Goal: Information Seeking & Learning: Find specific fact

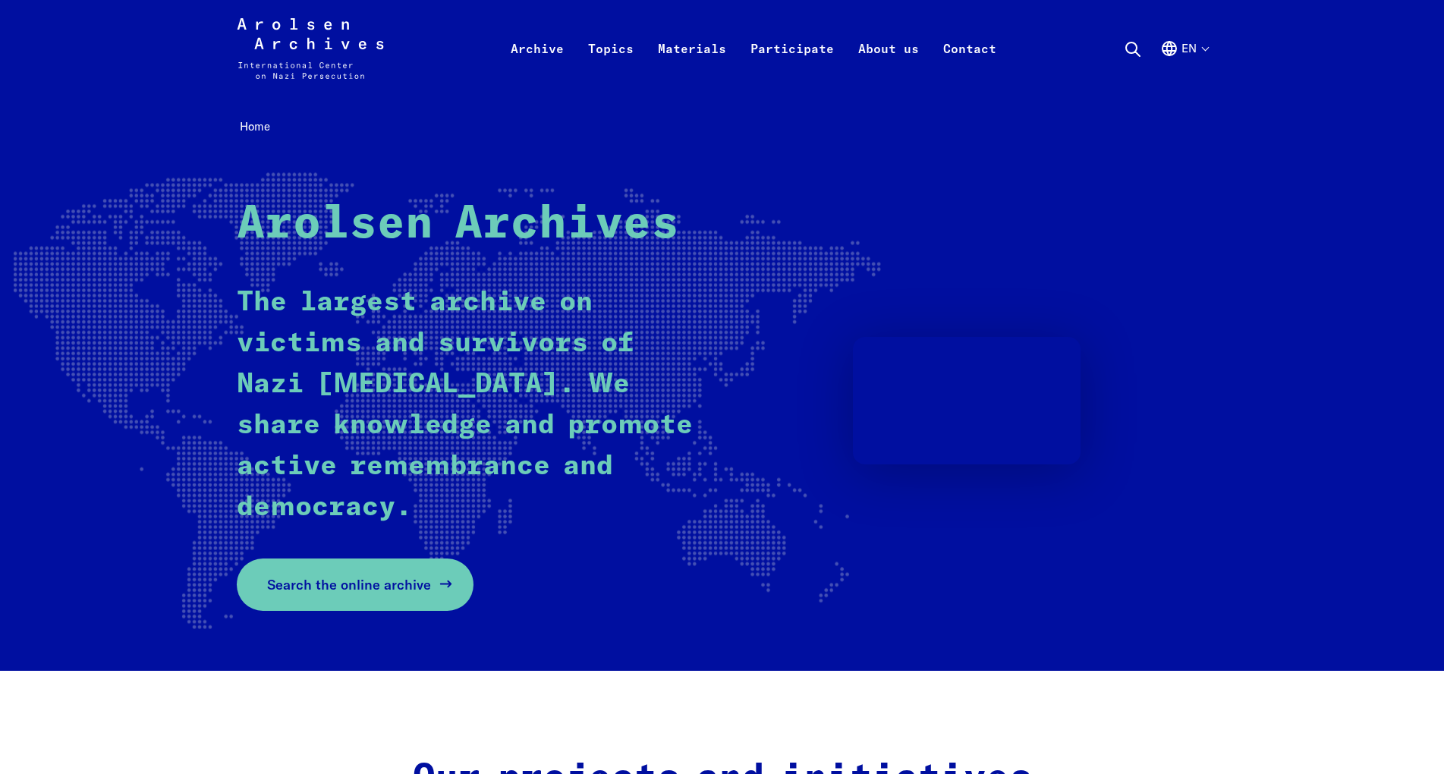
click at [376, 593] on span "Search the online archive" at bounding box center [349, 584] width 164 height 20
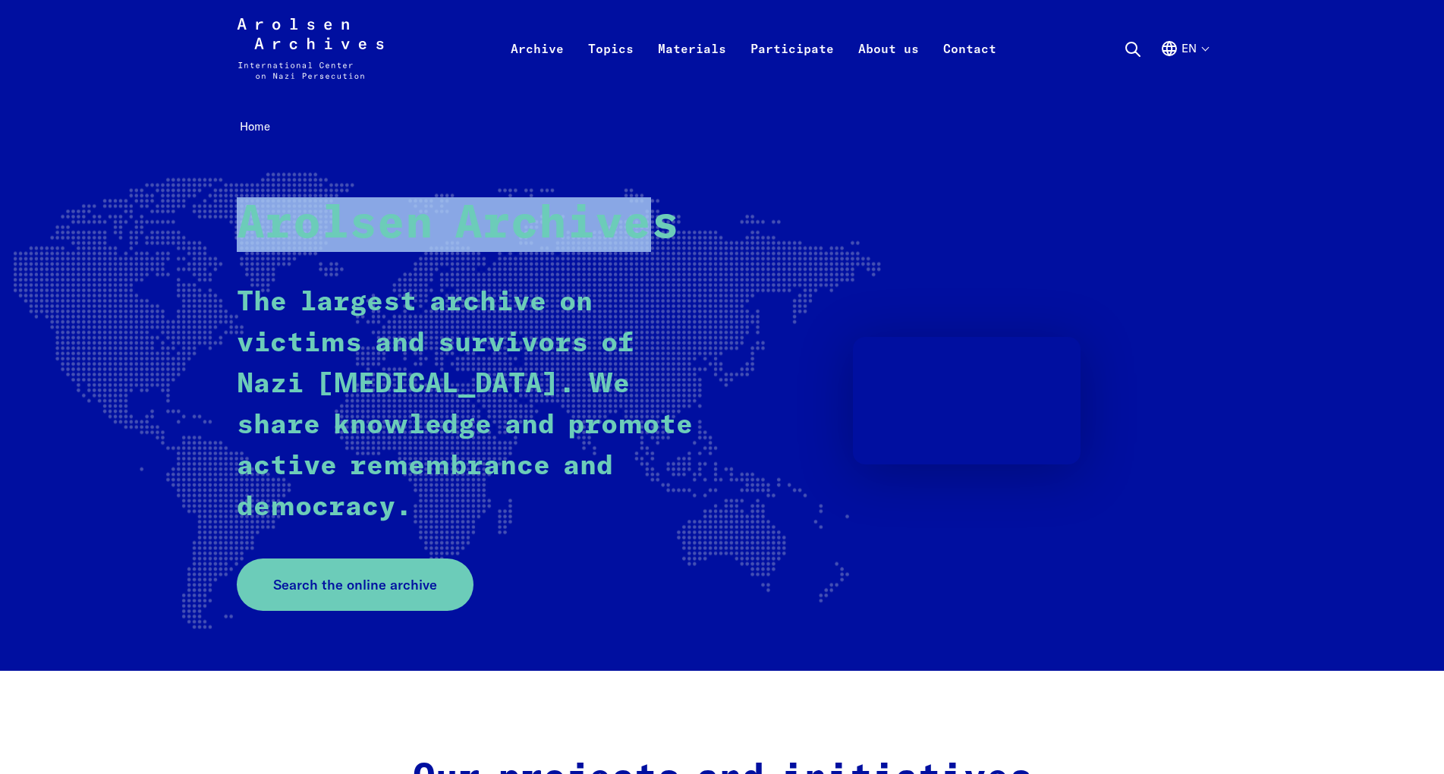
drag, startPoint x: 247, startPoint y: 221, endPoint x: 665, endPoint y: 221, distance: 418.1
click at [665, 221] on strong "Arolsen Archives" at bounding box center [458, 225] width 442 height 46
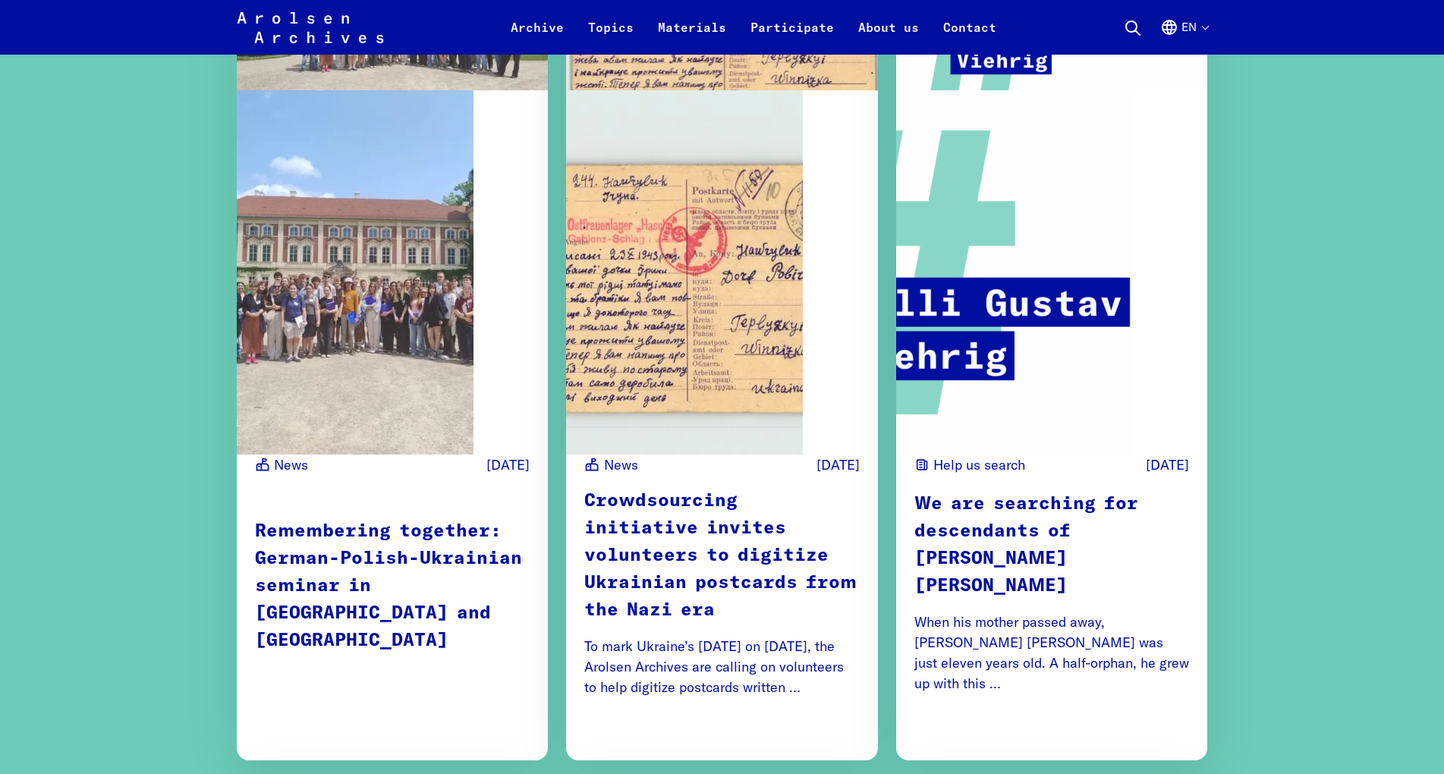
scroll to position [2554, 0]
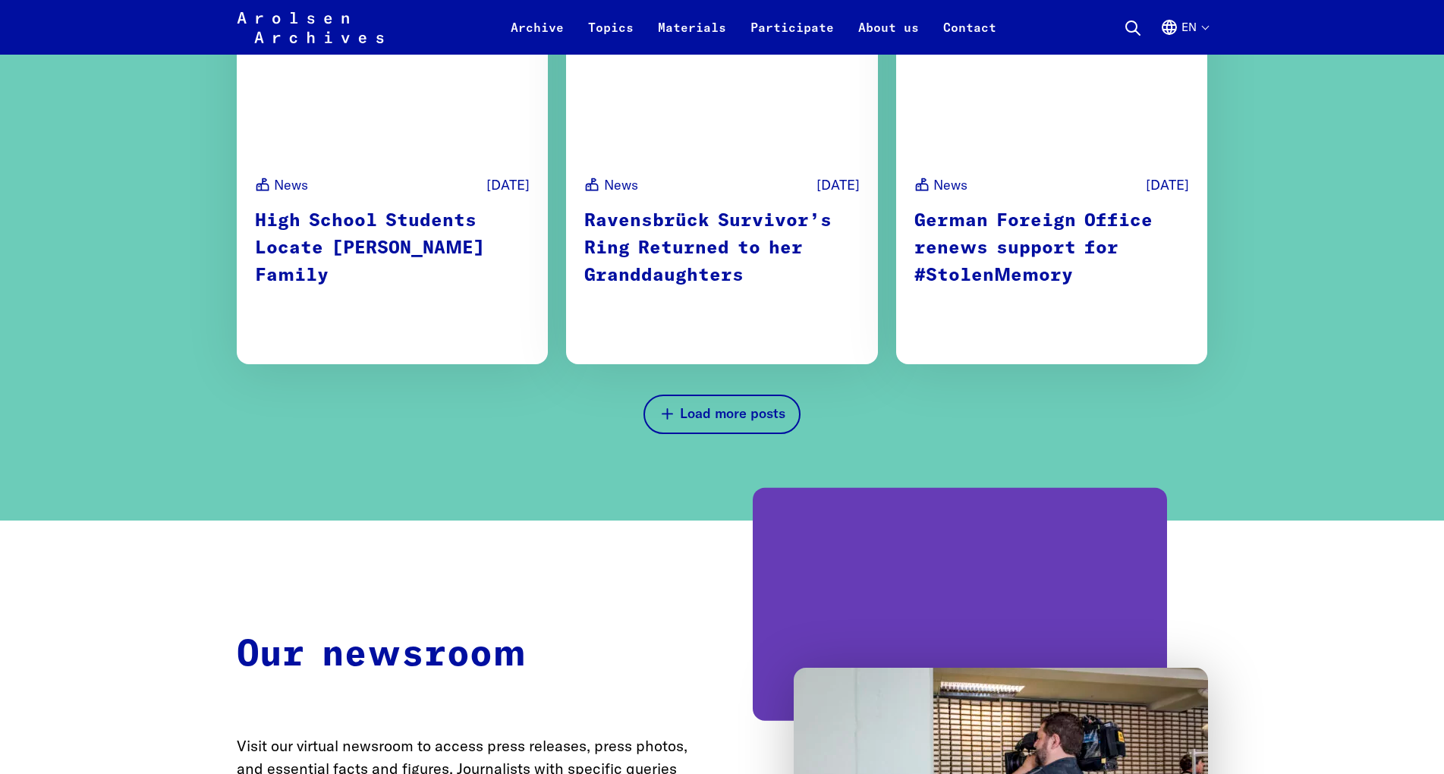
scroll to position [4438, 0]
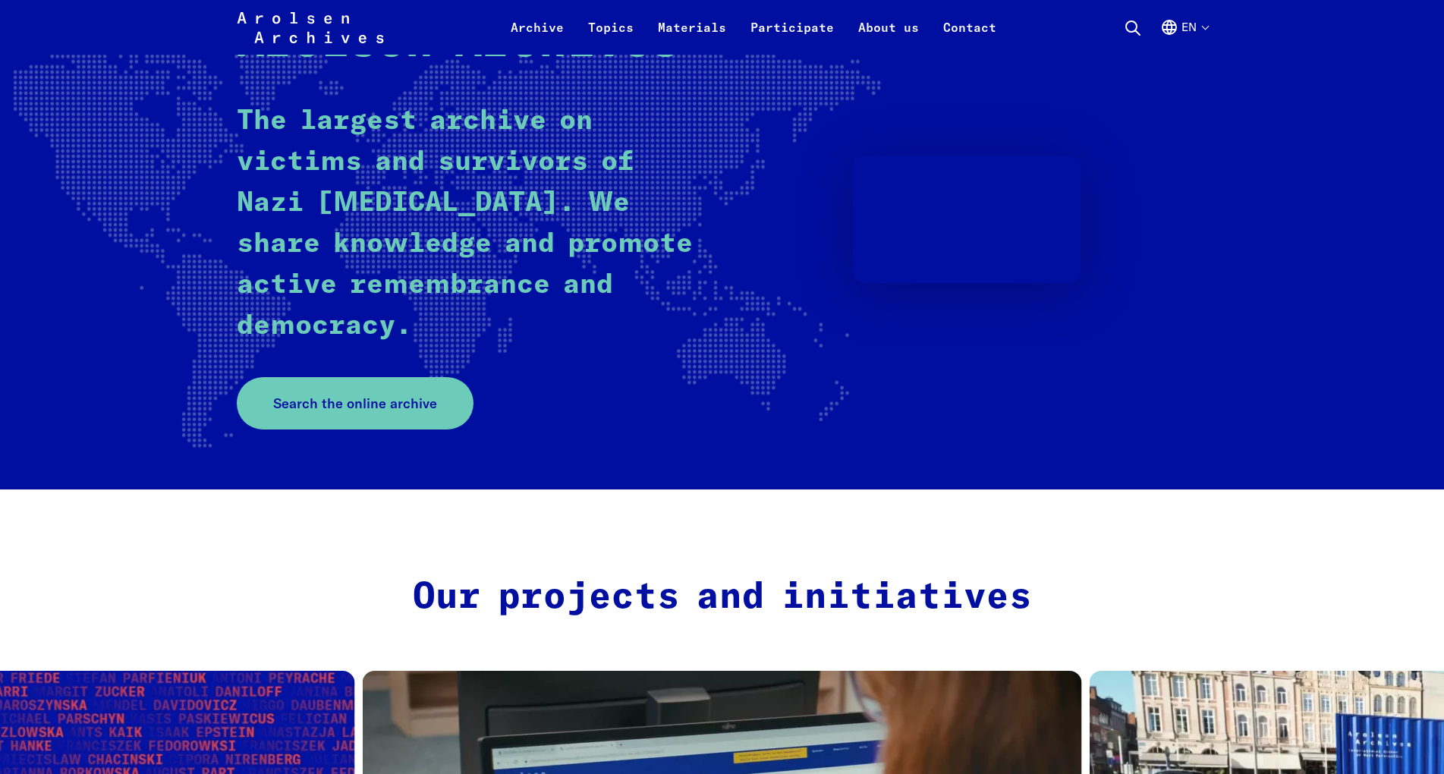
scroll to position [0, 0]
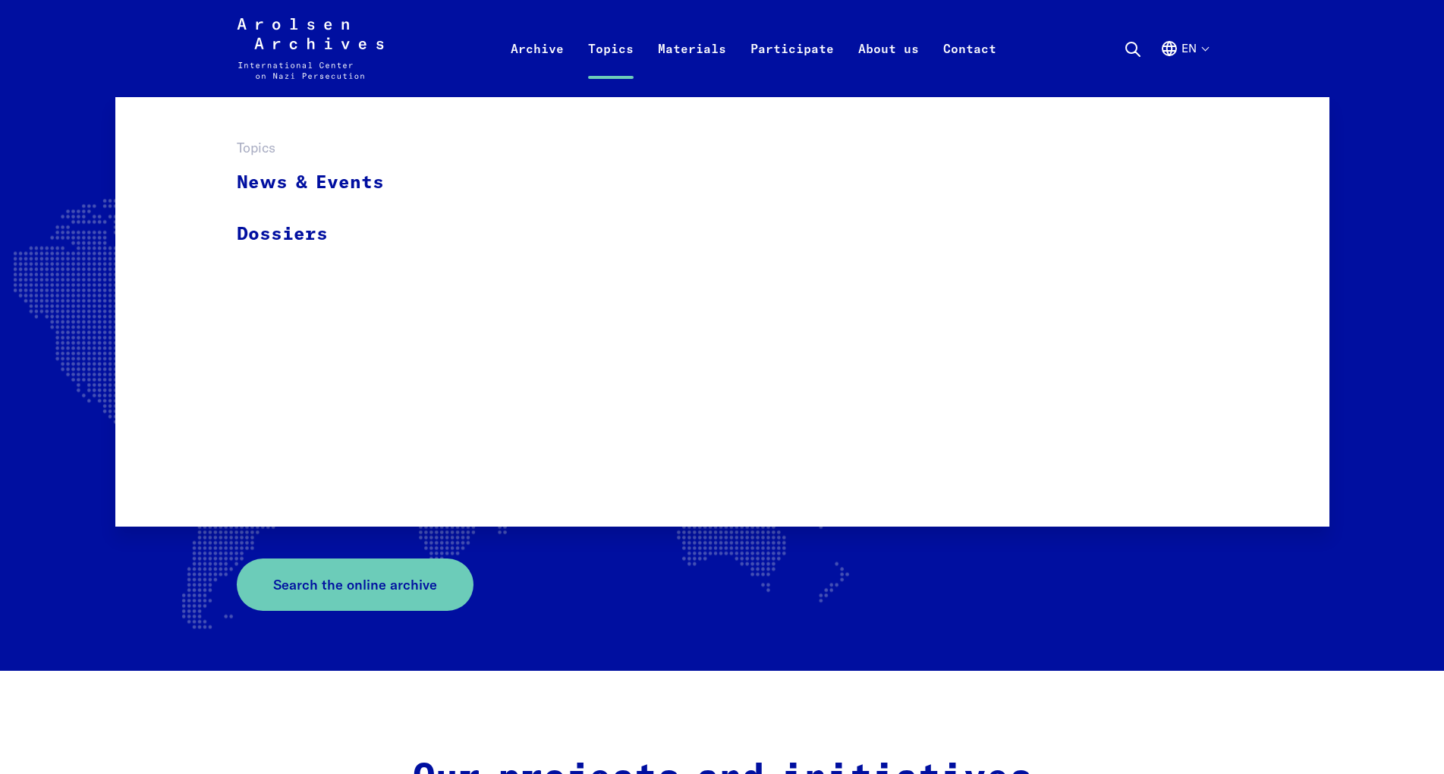
click at [599, 46] on link "Topics" at bounding box center [611, 66] width 70 height 61
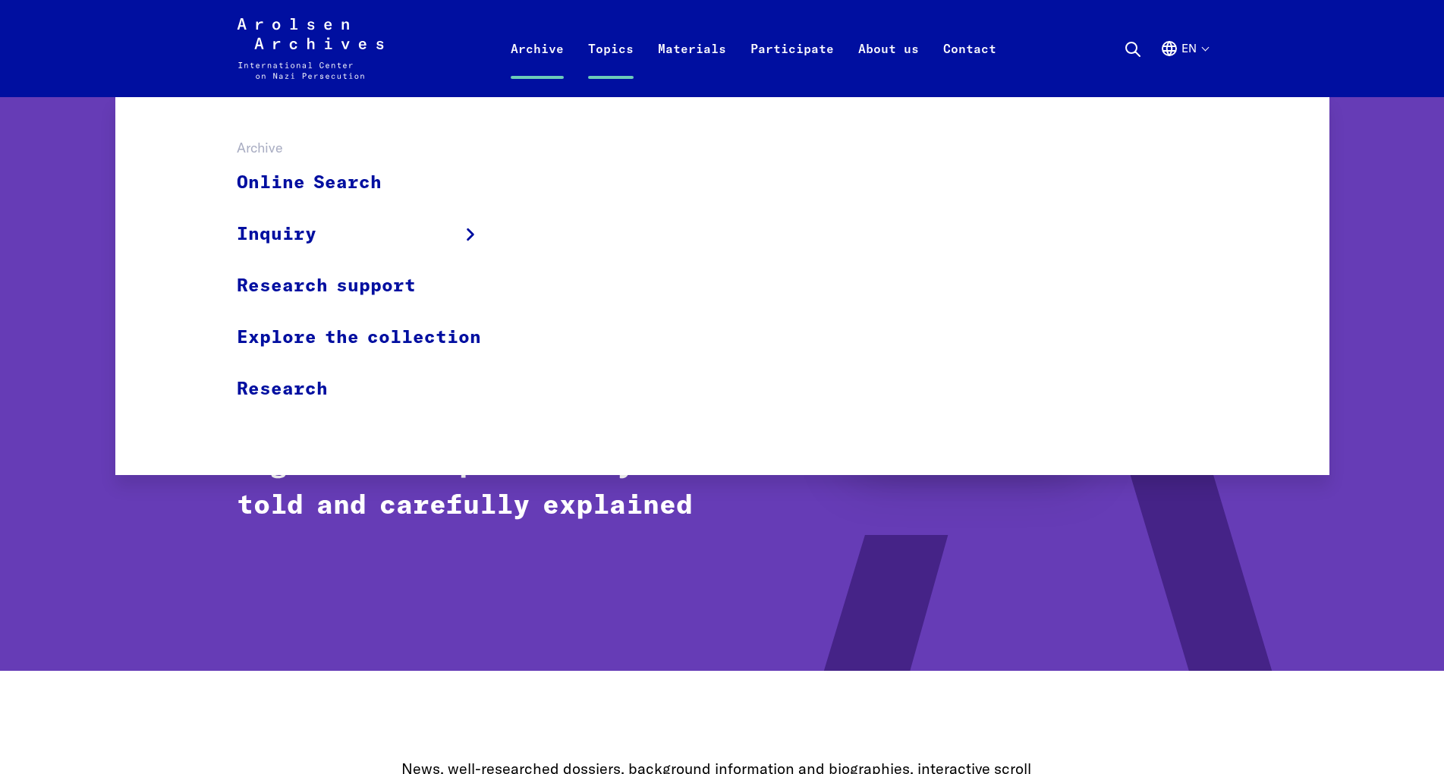
click at [536, 46] on link "Archive" at bounding box center [537, 66] width 77 height 61
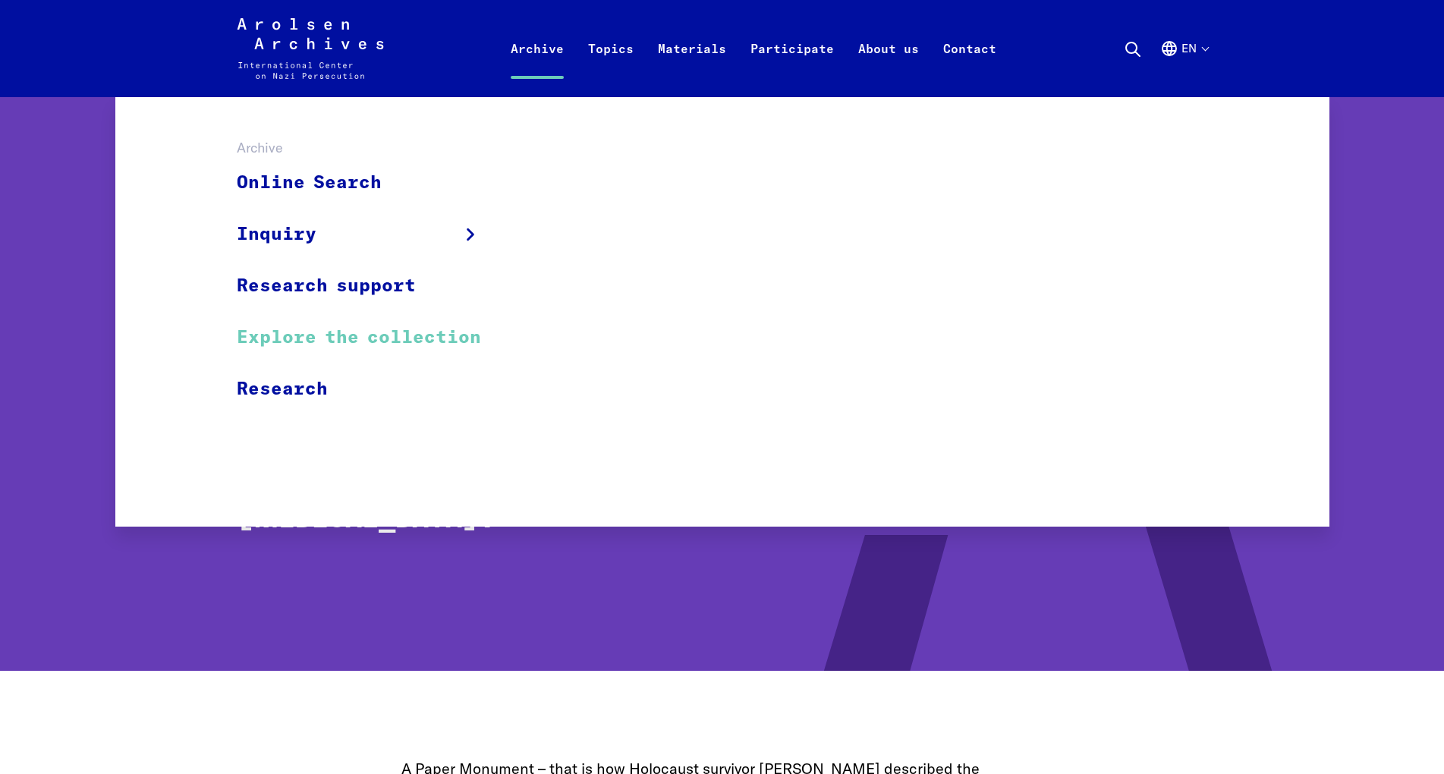
click at [387, 331] on link "Explore the collection" at bounding box center [369, 338] width 264 height 52
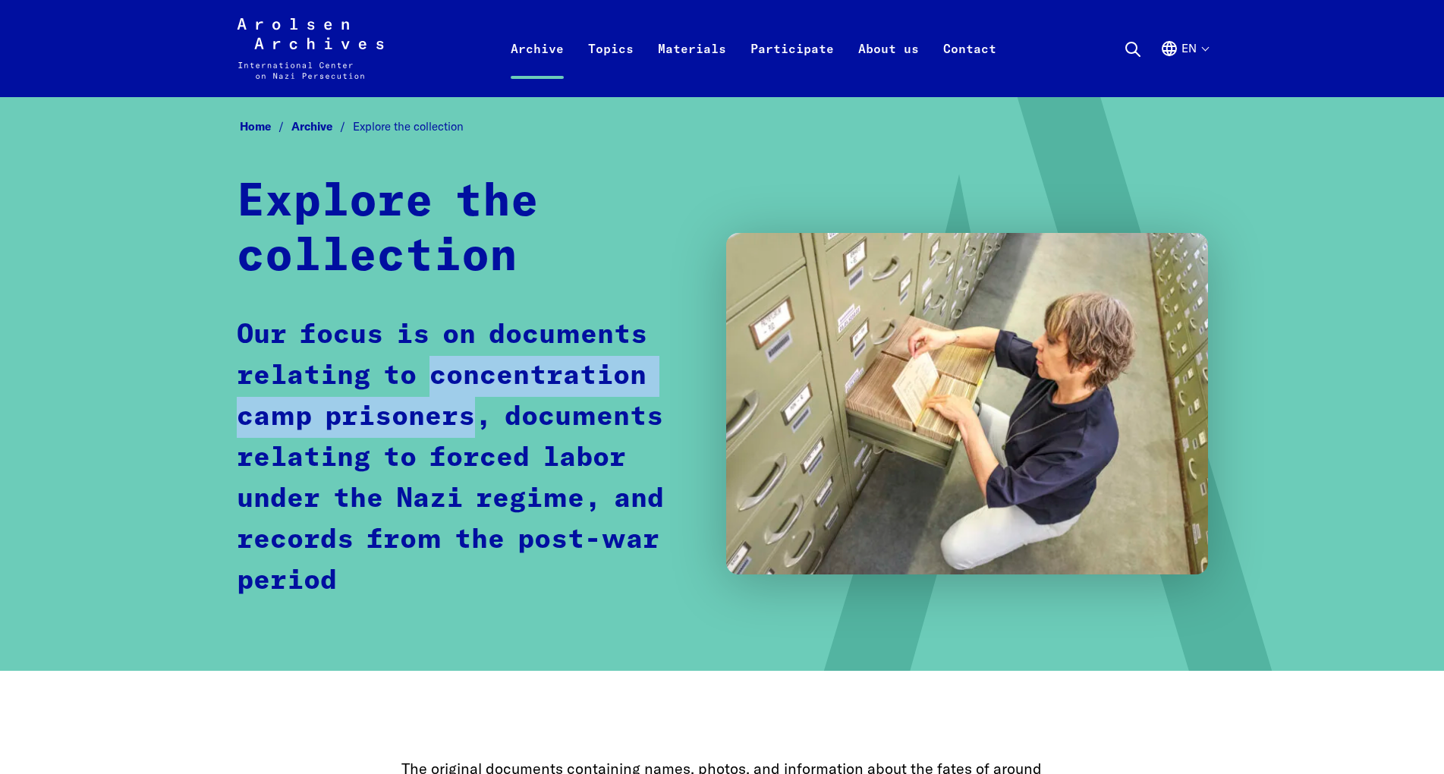
drag, startPoint x: 434, startPoint y: 376, endPoint x: 474, endPoint y: 404, distance: 49.0
click at [474, 404] on p "Our focus is on documents relating to concentration camp prisoners, documents r…" at bounding box center [466, 458] width 459 height 287
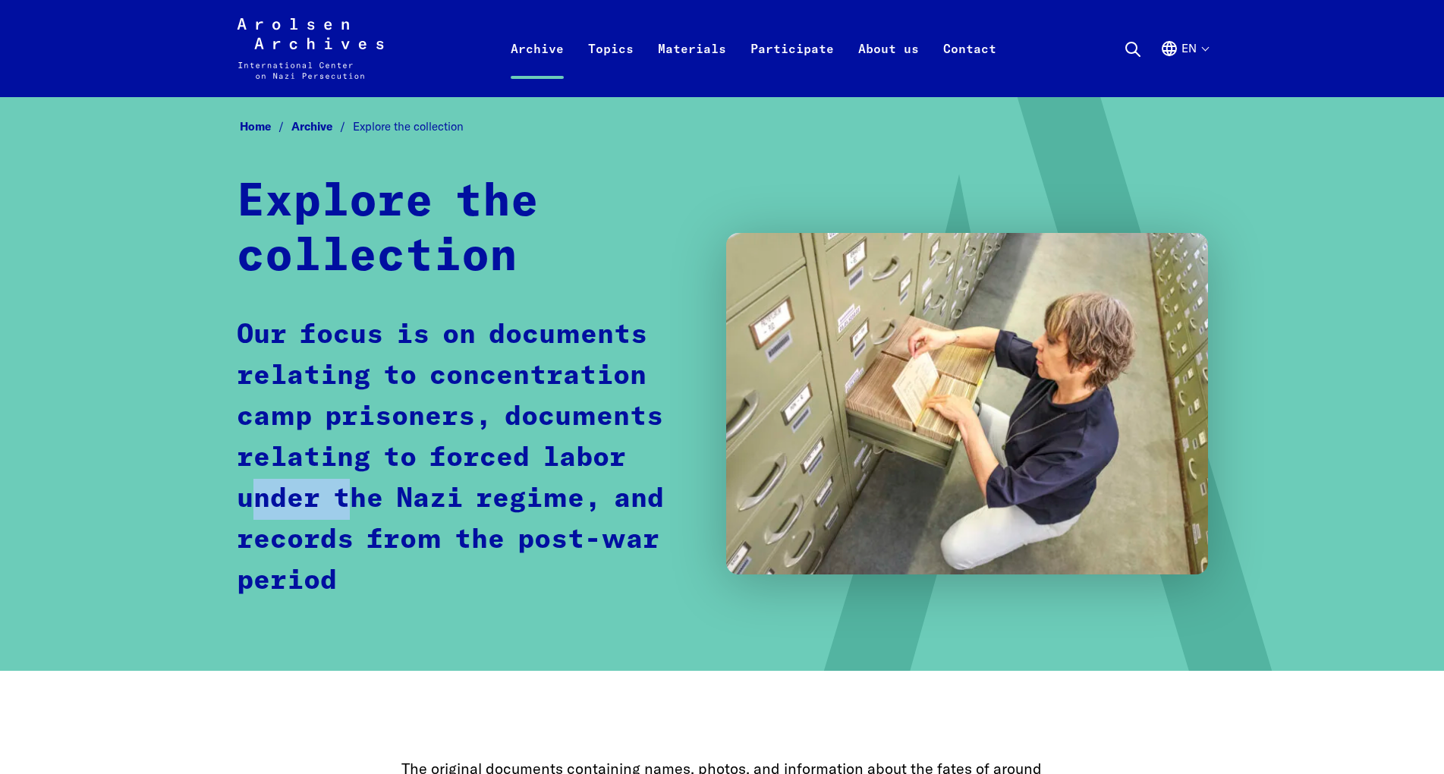
drag, startPoint x: 256, startPoint y: 502, endPoint x: 345, endPoint y: 499, distance: 88.8
click at [345, 499] on p "Our focus is on documents relating to concentration camp prisoners, documents r…" at bounding box center [466, 458] width 459 height 287
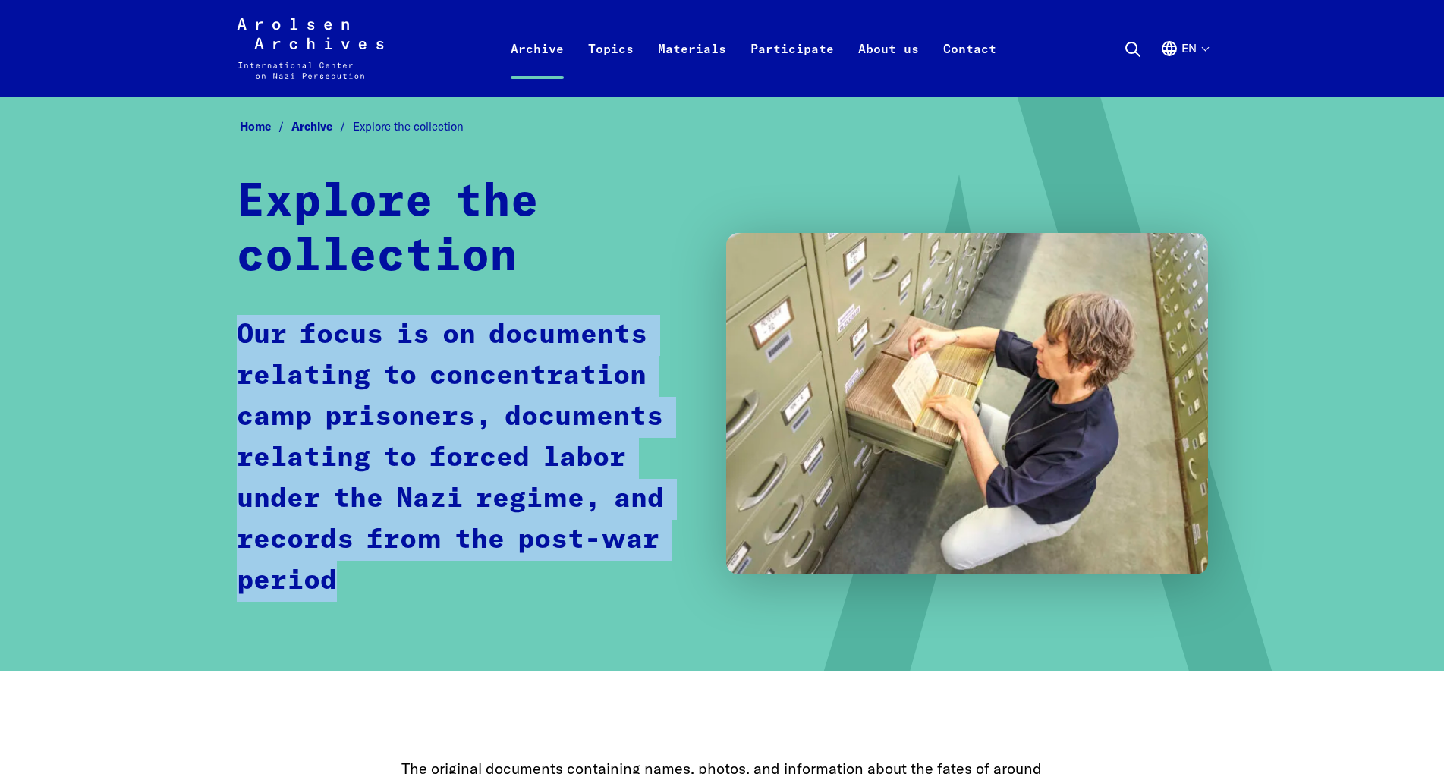
drag, startPoint x: 352, startPoint y: 583, endPoint x: 229, endPoint y: 335, distance: 276.9
click at [229, 335] on div "Home Archive Explore the collection Explore the collection Our focus is on docu…" at bounding box center [722, 384] width 1444 height 574
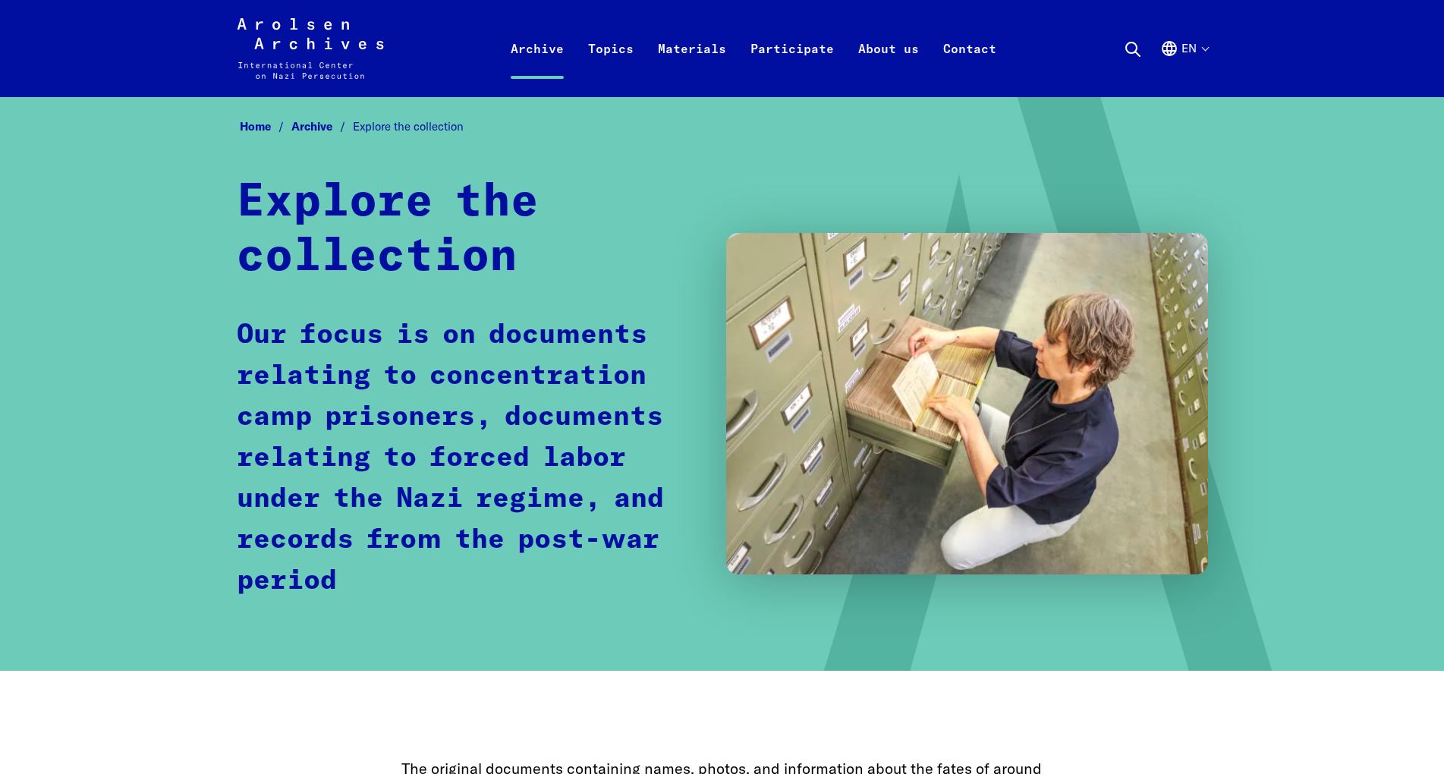
click at [229, 335] on div "Home Archive Explore the collection Explore the collection Our focus is on docu…" at bounding box center [722, 384] width 1444 height 574
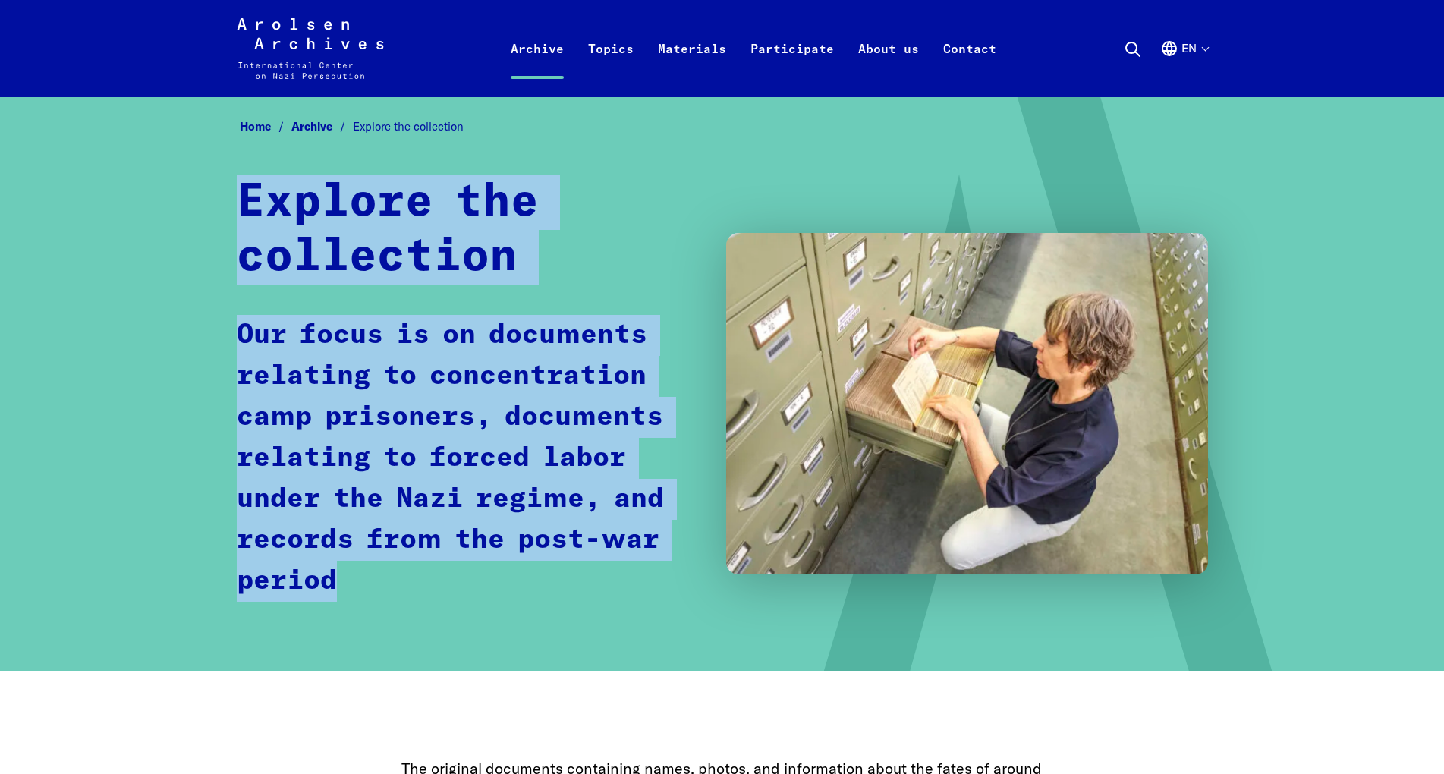
drag, startPoint x: 239, startPoint y: 197, endPoint x: 367, endPoint y: 574, distance: 398.3
click at [367, 573] on div "Explore the collection Our focus is on documents relating to concentration camp…" at bounding box center [722, 403] width 971 height 457
click at [367, 574] on p "Our focus is on documents relating to concentration camp prisoners, documents r…" at bounding box center [466, 458] width 459 height 287
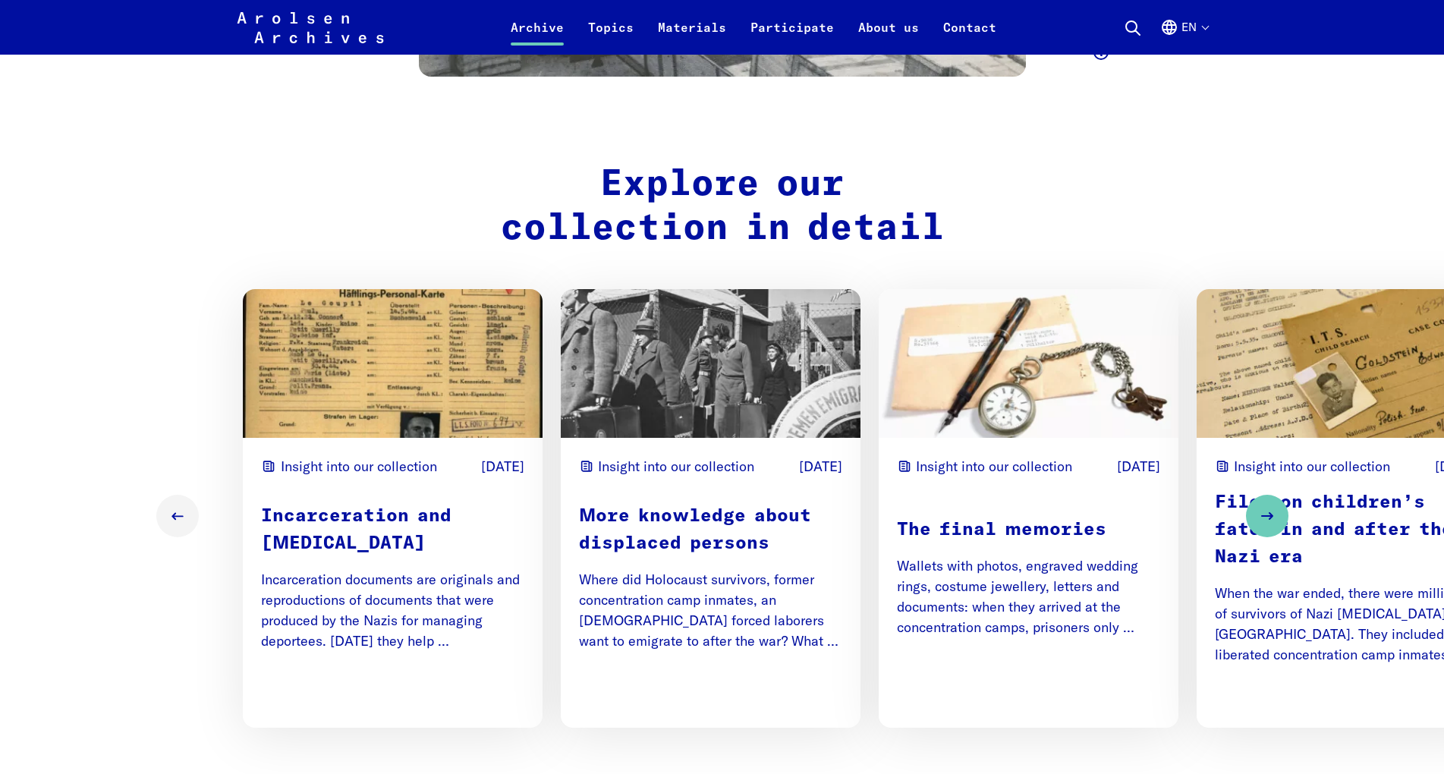
scroll to position [2012, 0]
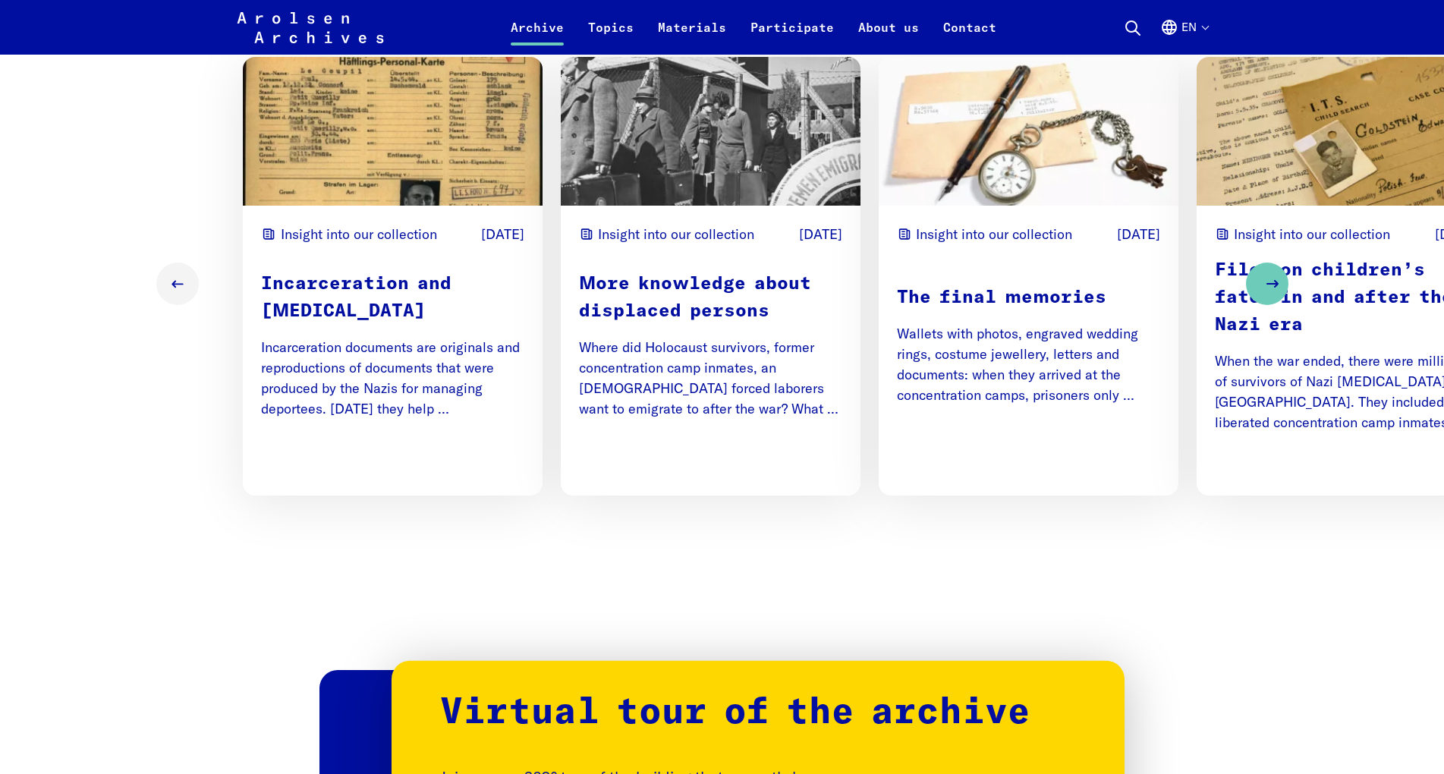
click at [1255, 263] on button "Next slide" at bounding box center [1267, 284] width 42 height 42
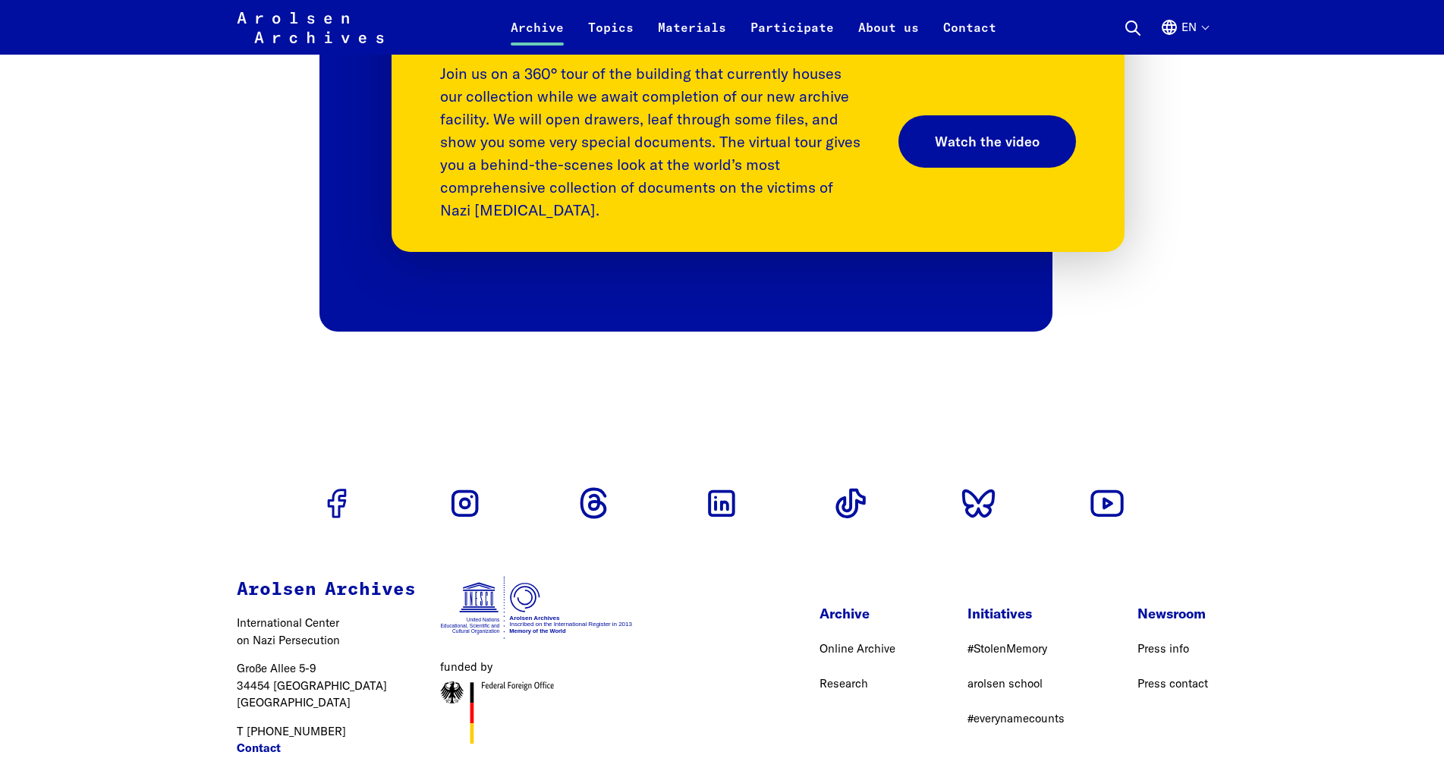
scroll to position [2631, 0]
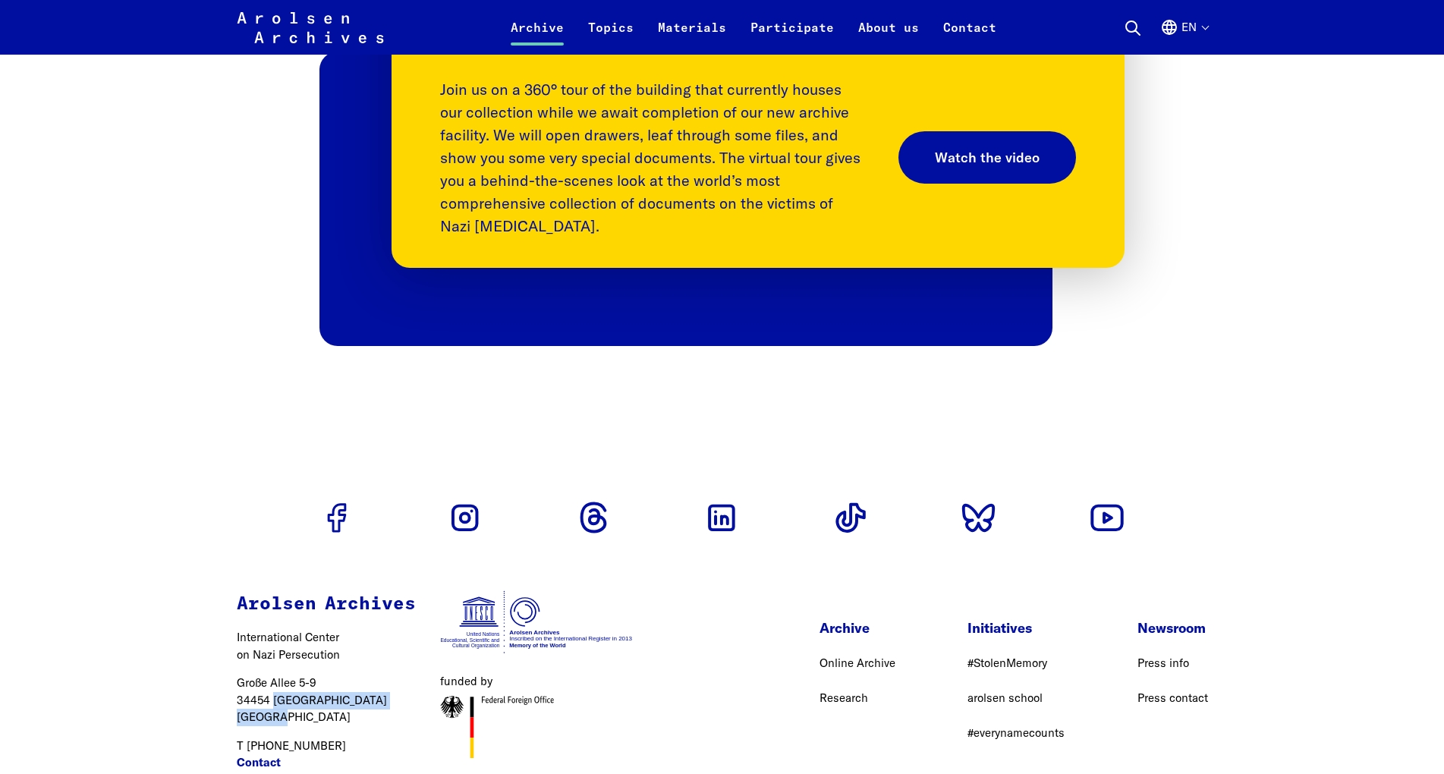
drag, startPoint x: 285, startPoint y: 698, endPoint x: 274, endPoint y: 684, distance: 18.4
click at [274, 684] on p "Große Allee 5-9 34454 Bad Arolsen Germany" at bounding box center [326, 701] width 179 height 52
copy p "Bad Arolsen Germany"
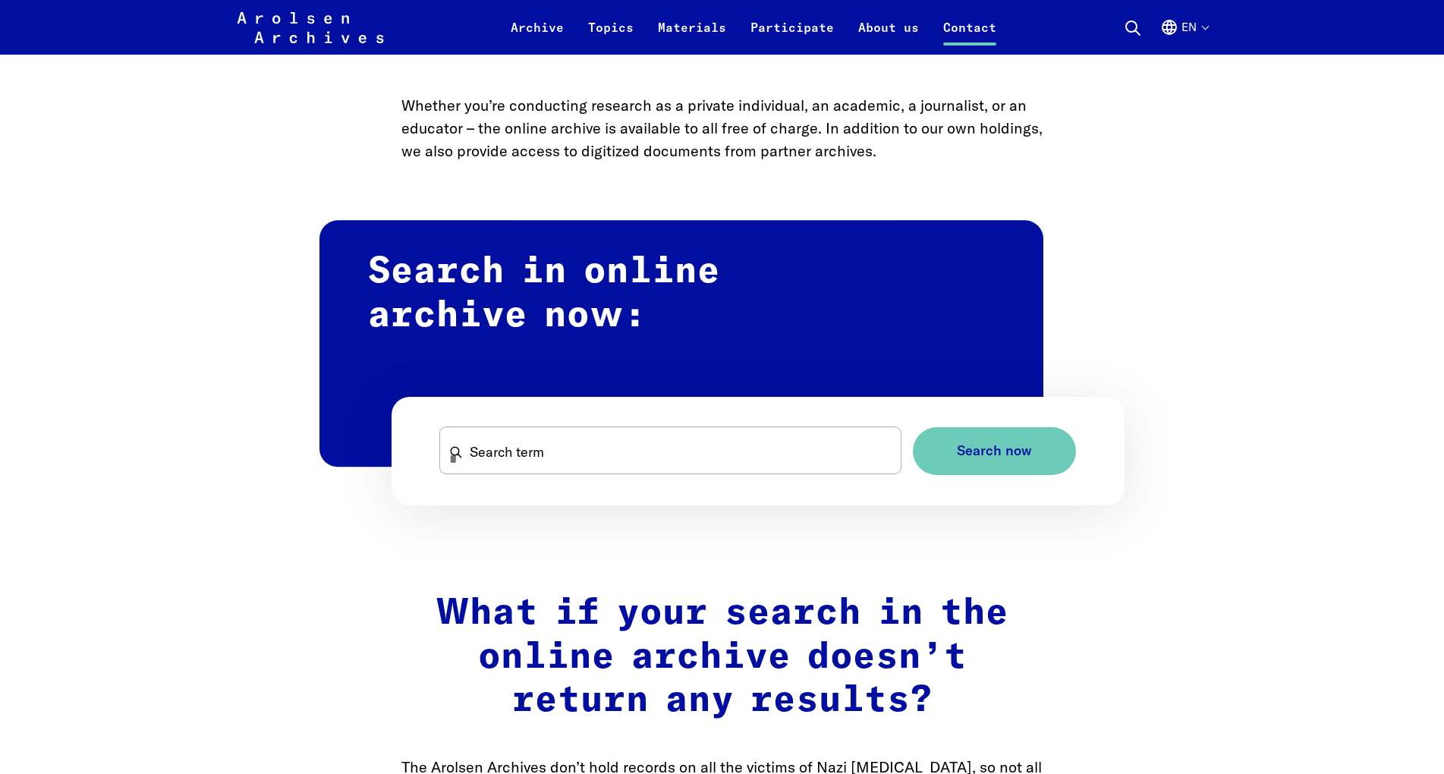
scroll to position [1471, 0]
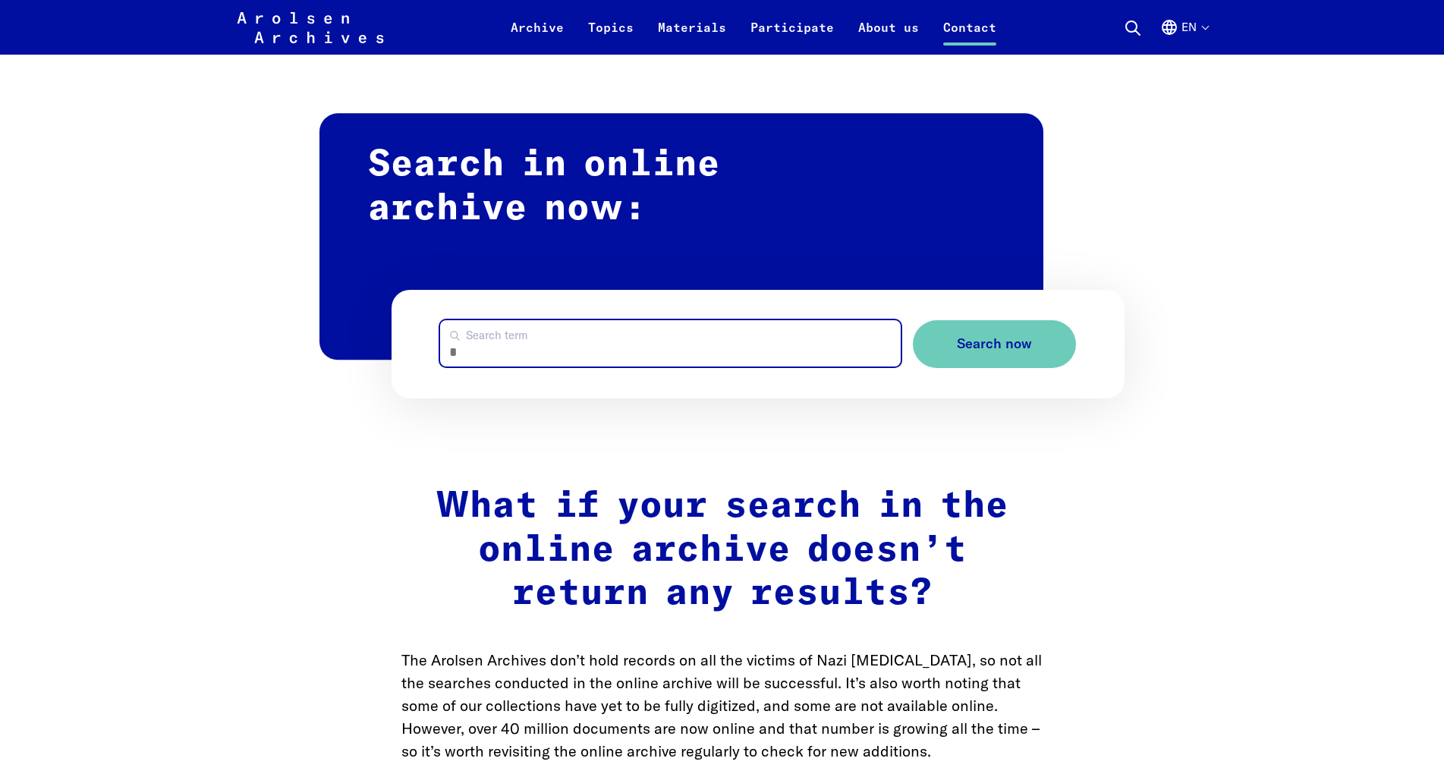
click at [635, 320] on input "Search term" at bounding box center [670, 343] width 461 height 46
type input "**********"
click at [913, 320] on button "Search now" at bounding box center [994, 344] width 163 height 48
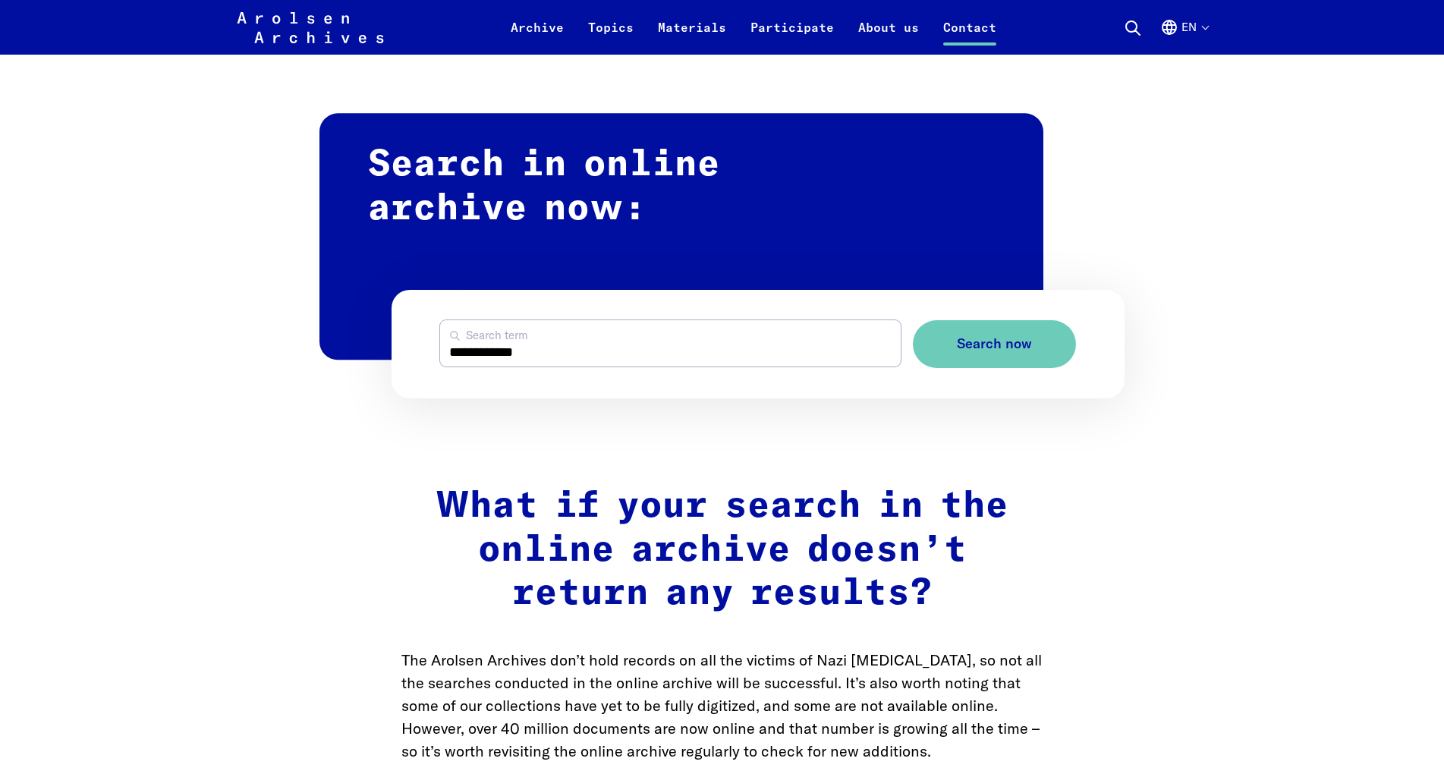
drag, startPoint x: 1317, startPoint y: 227, endPoint x: 1325, endPoint y: 10, distance: 217.2
